Goal: Task Accomplishment & Management: Use online tool/utility

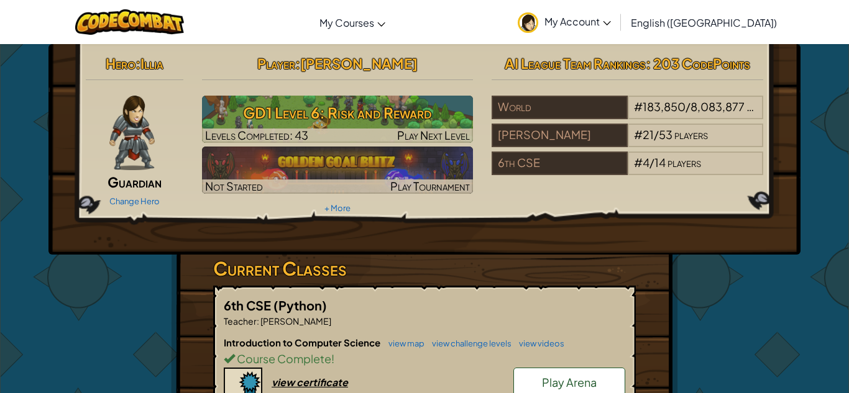
click at [165, 289] on div "Hero : Illia Guardian Change Hero Player : [PERSON_NAME] GD1 Level 6: Risk and …" at bounding box center [424, 371] width 727 height 655
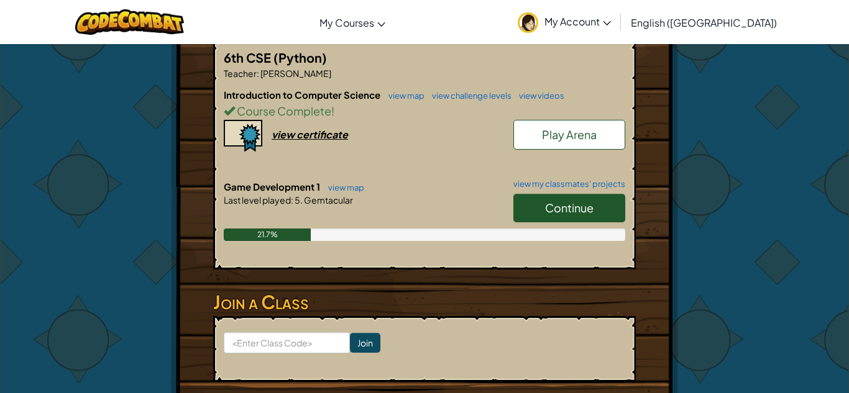
scroll to position [249, 0]
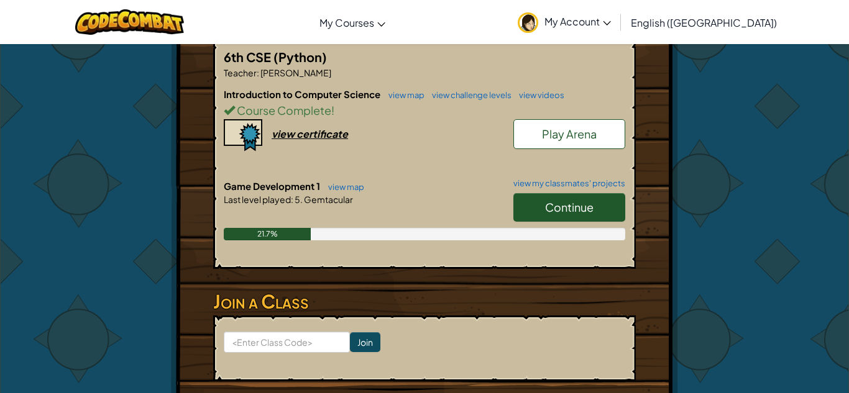
click at [580, 218] on link "Continue" at bounding box center [569, 207] width 112 height 29
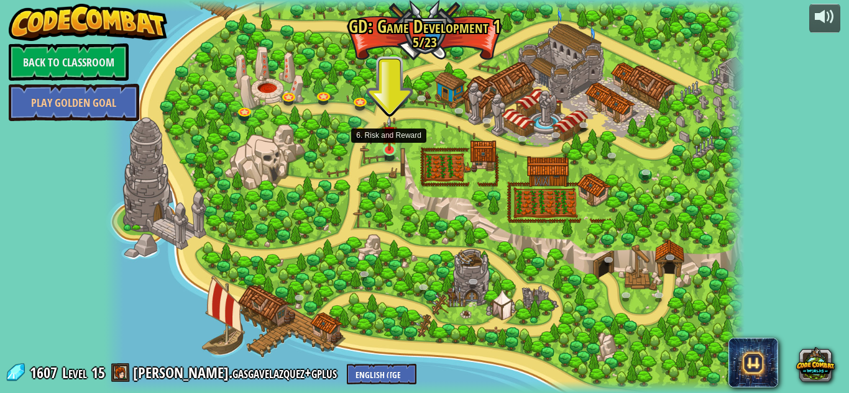
click at [390, 150] on img at bounding box center [390, 133] width 16 height 35
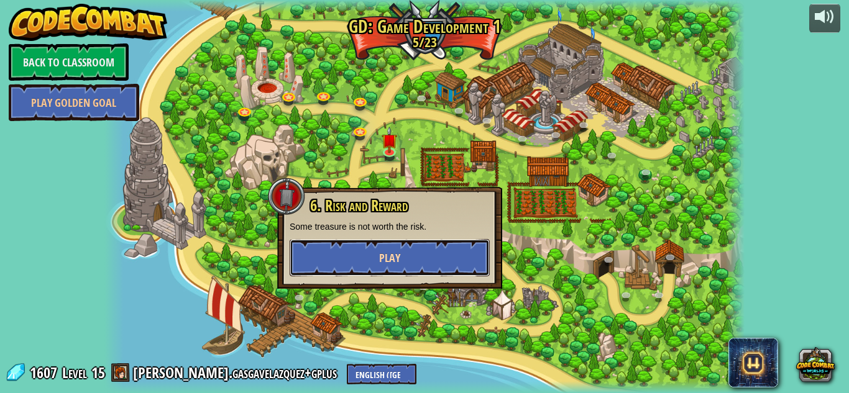
click at [384, 246] on button "Play" at bounding box center [390, 257] width 200 height 37
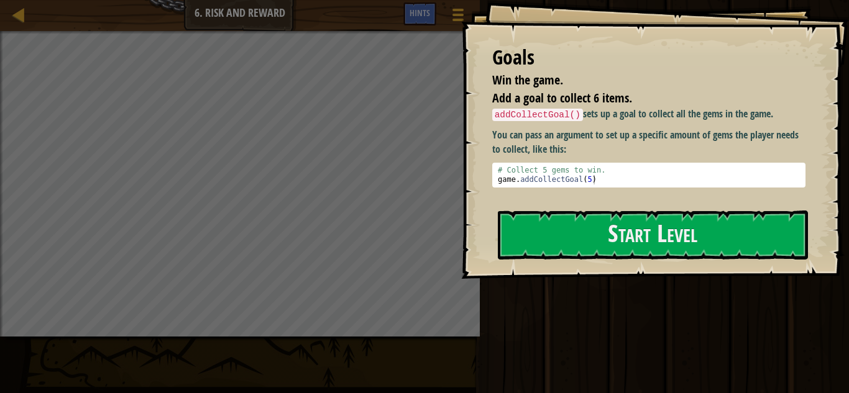
click at [592, 205] on div "Goals Win the game. Add a goal to collect 6 items. addCollectGoal() sets up a g…" at bounding box center [655, 139] width 388 height 279
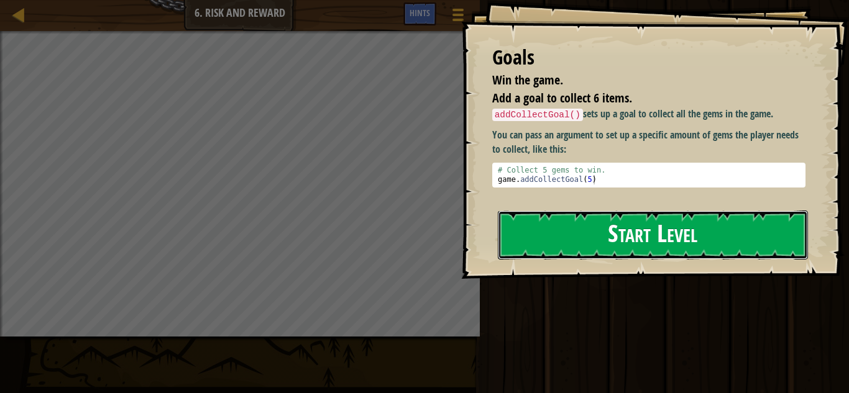
click at [591, 223] on button "Start Level" at bounding box center [653, 235] width 310 height 49
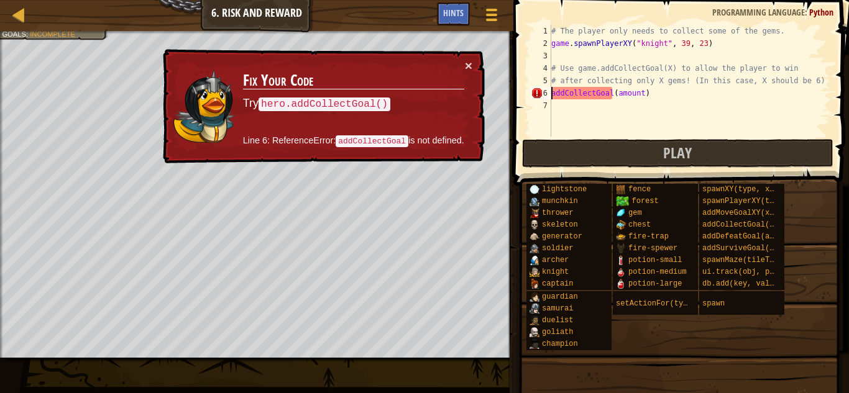
click at [637, 93] on div "# The player only needs to collect some of the gems. game . spawnPlayerXY ( "kn…" at bounding box center [690, 93] width 282 height 137
click at [610, 91] on div "# The player only needs to collect some of the gems. game . spawnPlayerXY ( "kn…" at bounding box center [690, 93] width 282 height 137
click at [608, 90] on div "# The player only needs to collect some of the gems. game . spawnPlayerXY ( "kn…" at bounding box center [690, 93] width 282 height 137
click at [612, 92] on div "# The player only needs to collect some of the gems. game . spawnPlayerXY ( "kn…" at bounding box center [690, 93] width 282 height 137
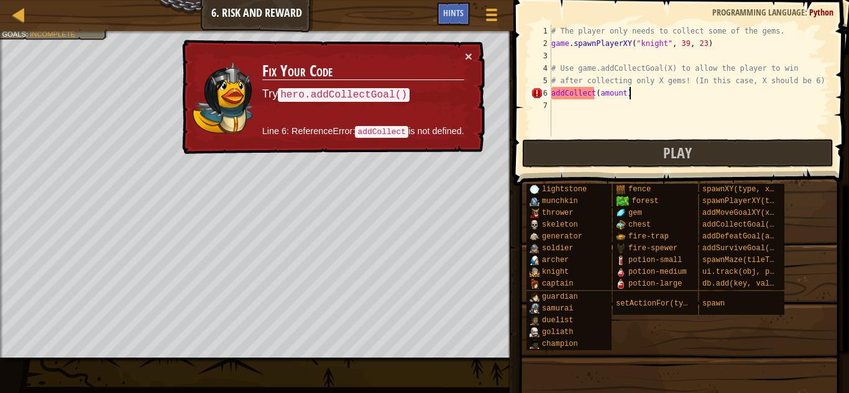
click at [653, 89] on div "# The player only needs to collect some of the gems. game . spawnPlayerXY ( "kn…" at bounding box center [690, 93] width 282 height 137
click at [594, 91] on div "# The player only needs to collect some of the gems. game . spawnPlayerXY ( "kn…" at bounding box center [690, 93] width 282 height 137
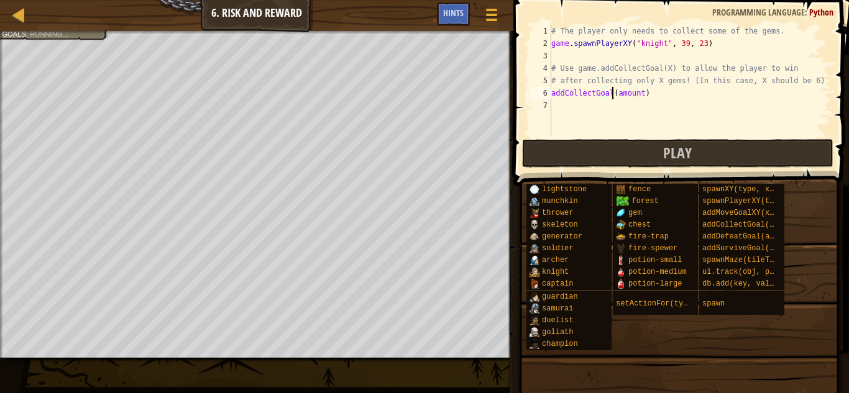
scroll to position [6, 9]
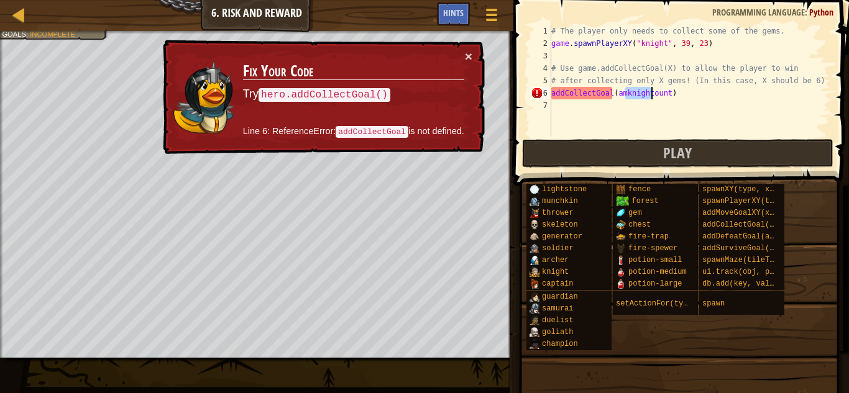
click at [627, 89] on div "# The player only needs to collect some of the gems. game . spawnPlayerXY ( "kn…" at bounding box center [690, 81] width 282 height 112
click at [660, 91] on div "# The player only needs to collect some of the gems. game . spawnPlayerXY ( "kn…" at bounding box center [690, 93] width 282 height 137
click at [631, 91] on div "# The player only needs to collect some of the gems. game . spawnPlayerXY ( "kn…" at bounding box center [690, 81] width 282 height 112
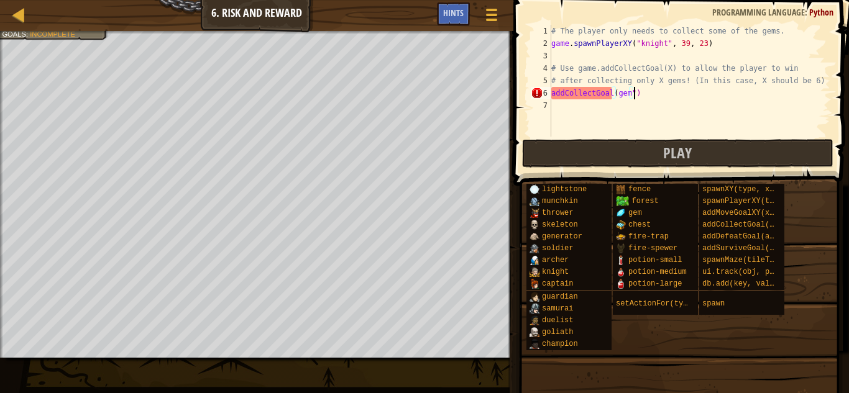
scroll to position [6, 12]
click at [614, 96] on div "# The player only needs to collect some of the gems. game . spawnPlayerXY ( "kn…" at bounding box center [690, 93] width 282 height 137
click at [617, 98] on div "# The player only needs to collect some of the gems. game . spawnPlayerXY ( "kn…" at bounding box center [690, 93] width 282 height 137
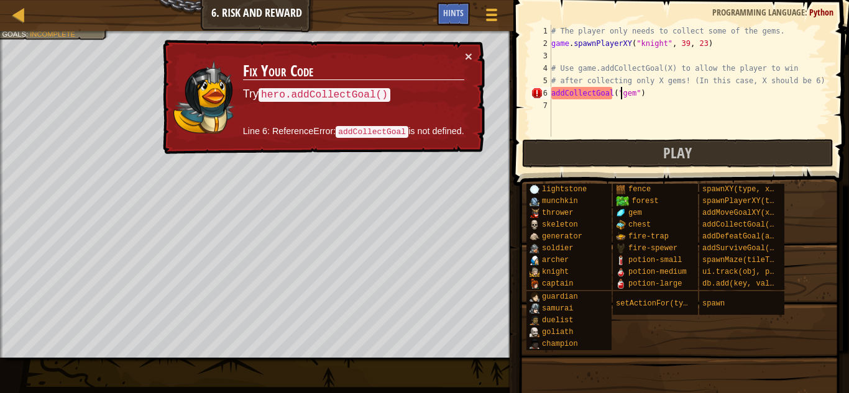
click at [629, 87] on div "# The player only needs to collect some of the gems. game . spawnPlayerXY ( "kn…" at bounding box center [690, 93] width 282 height 137
click at [553, 90] on div "# The player only needs to collect some of the gems. game . spawnPlayerXY ( "kn…" at bounding box center [690, 93] width 282 height 137
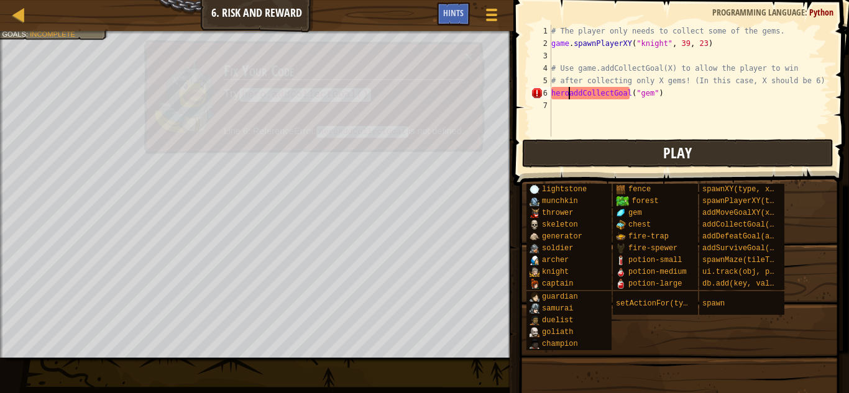
scroll to position [6, 3]
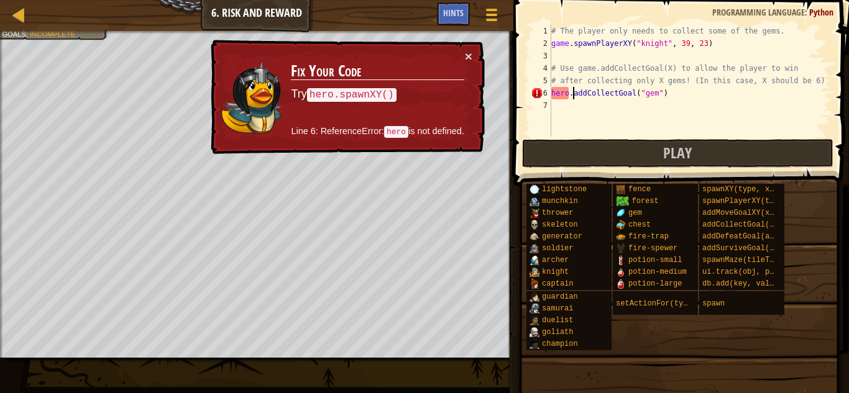
click at [632, 93] on div "# The player only needs to collect some of the gems. game . spawnPlayerXY ( "kn…" at bounding box center [690, 93] width 282 height 137
click at [635, 93] on div "# The player only needs to collect some of the gems. game . spawnPlayerXY ( "kn…" at bounding box center [690, 93] width 282 height 137
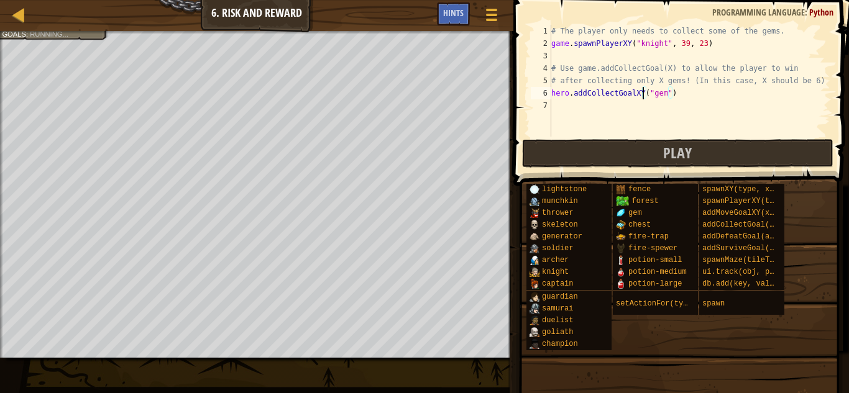
scroll to position [6, 13]
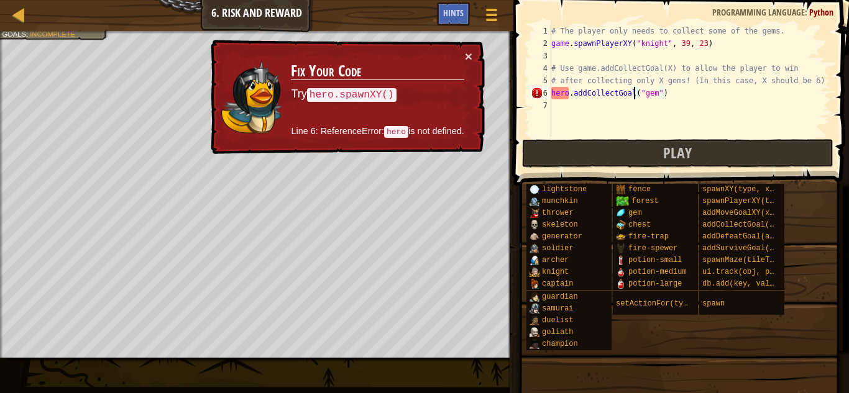
click at [569, 93] on div "# The player only needs to collect some of the gems. game . spawnPlayerXY ( "kn…" at bounding box center [690, 93] width 282 height 137
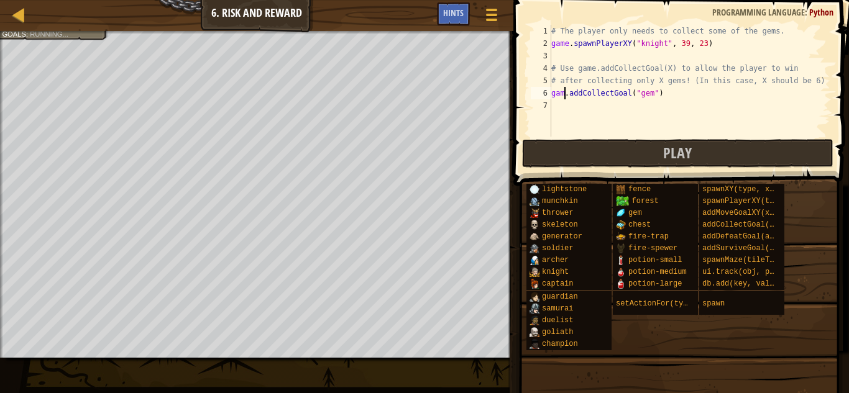
scroll to position [6, 2]
click at [658, 99] on div "# The player only needs to collect some of the gems. game . spawnPlayerXY ( "kn…" at bounding box center [690, 93] width 282 height 137
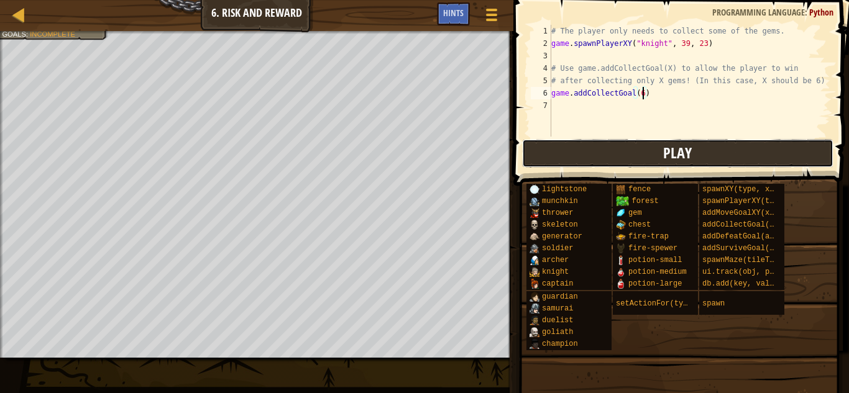
click at [689, 150] on span "Play" at bounding box center [677, 153] width 29 height 20
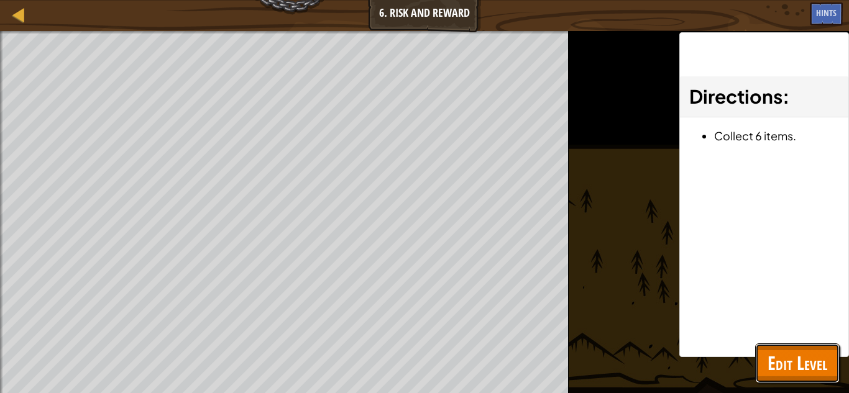
click at [770, 349] on button "Edit Level" at bounding box center [797, 364] width 85 height 40
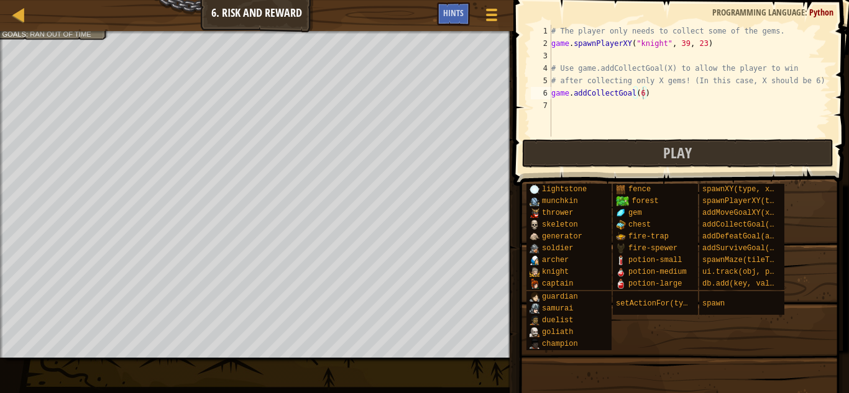
click at [685, 89] on div "# The player only needs to collect some of the gems. game . spawnPlayerXY ( "kn…" at bounding box center [690, 93] width 282 height 137
click at [607, 49] on div "# The player only needs to collect some of the gems. game . spawnPlayerXY ( "kn…" at bounding box center [690, 93] width 282 height 137
type textarea "game.spawnPlayerXY("knight", 39, 23)"
click at [596, 55] on div "# The player only needs to collect some of the gems. game . spawnPlayerXY ( "kn…" at bounding box center [690, 93] width 282 height 137
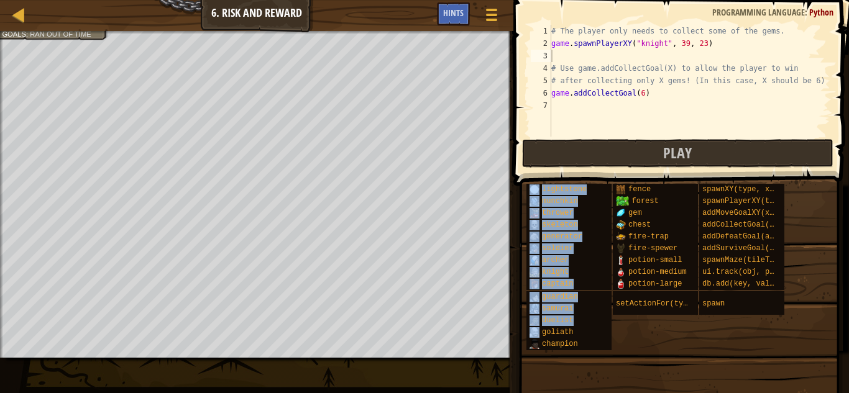
drag, startPoint x: 546, startPoint y: 331, endPoint x: 661, endPoint y: 43, distance: 310.3
click at [661, 43] on div "Hints 1 2 3 4 5 6 7 # The player only needs to collect some of the gems. game .…" at bounding box center [679, 193] width 339 height 387
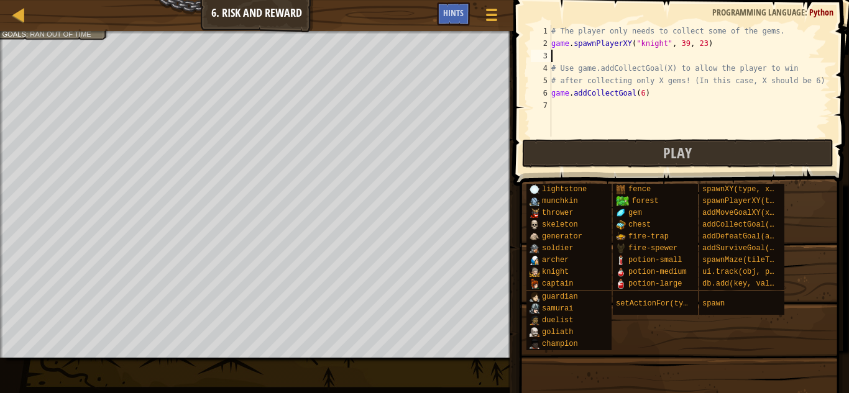
click at [657, 44] on div "# The player only needs to collect some of the gems. game . spawnPlayerXY ( "kn…" at bounding box center [690, 93] width 282 height 137
click at [663, 44] on div "# The player only needs to collect some of the gems. game . spawnPlayerXY ( "kn…" at bounding box center [690, 93] width 282 height 137
type textarea "game.spawnPlayerXY("goliath", 39, 23)"
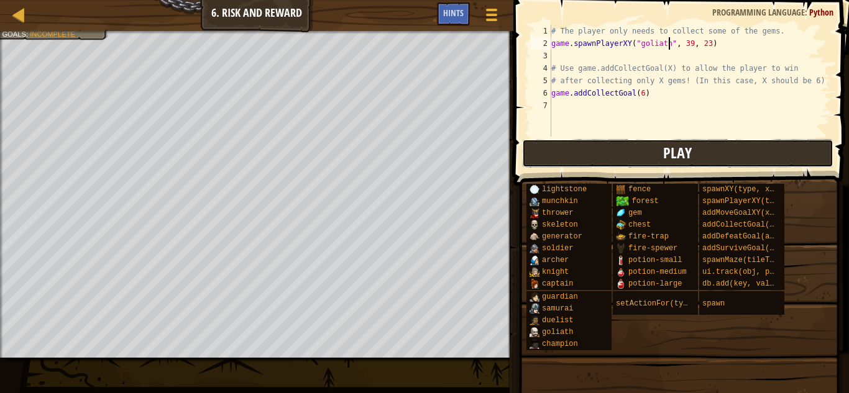
click at [660, 154] on button "Play" at bounding box center [677, 153] width 311 height 29
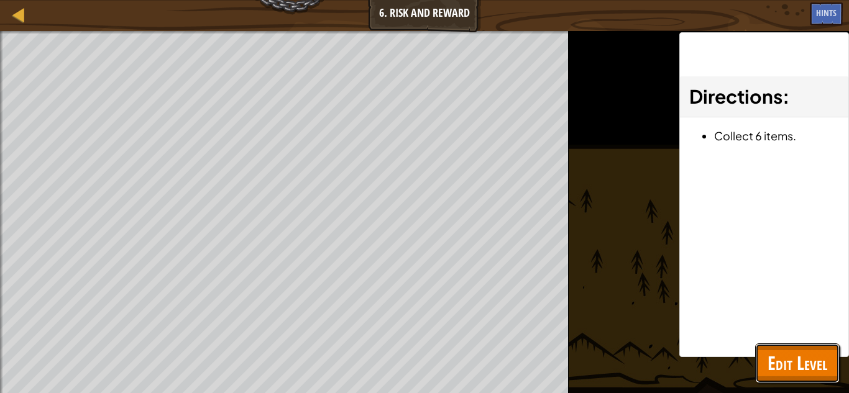
click at [783, 357] on span "Edit Level" at bounding box center [798, 363] width 60 height 25
